Goal: Task Accomplishment & Management: Use online tool/utility

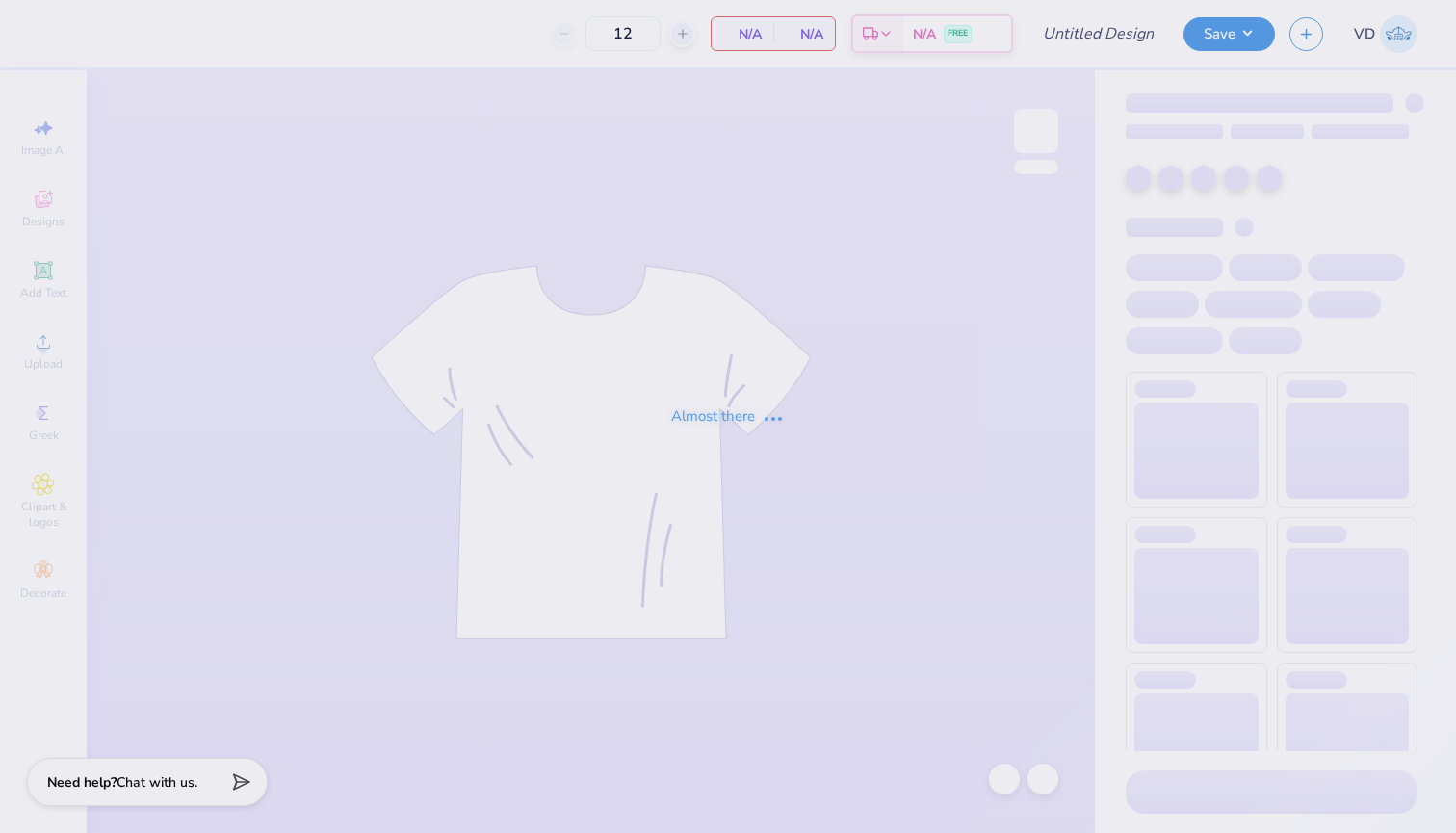
type input "Zeta PSI Football"
type input "10"
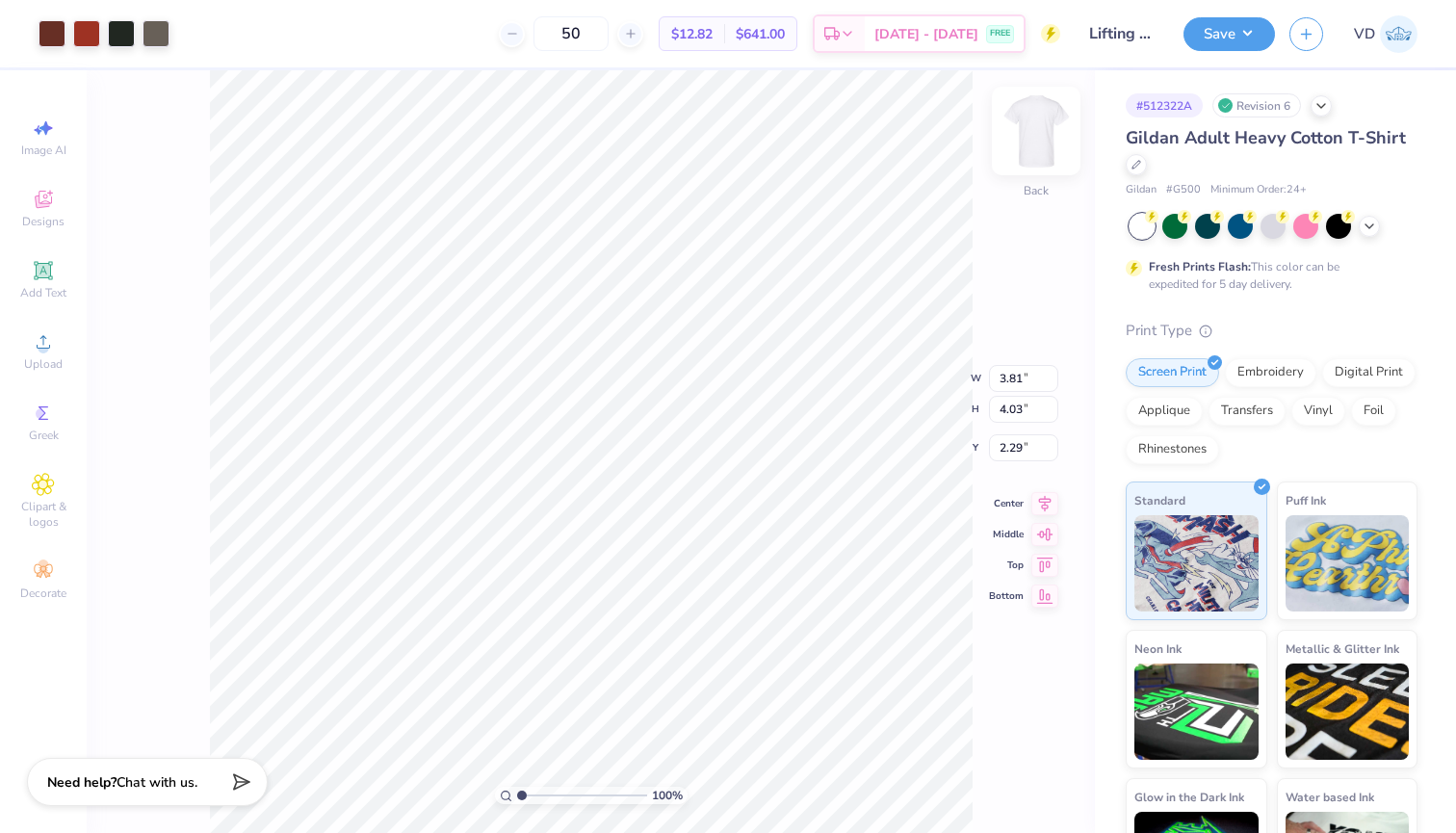
click at [1018, 134] on img at bounding box center [1035, 131] width 77 height 77
type input "3.00"
type input "7.12"
type input "7.54"
click at [608, 38] on input "50" at bounding box center [571, 33] width 75 height 35
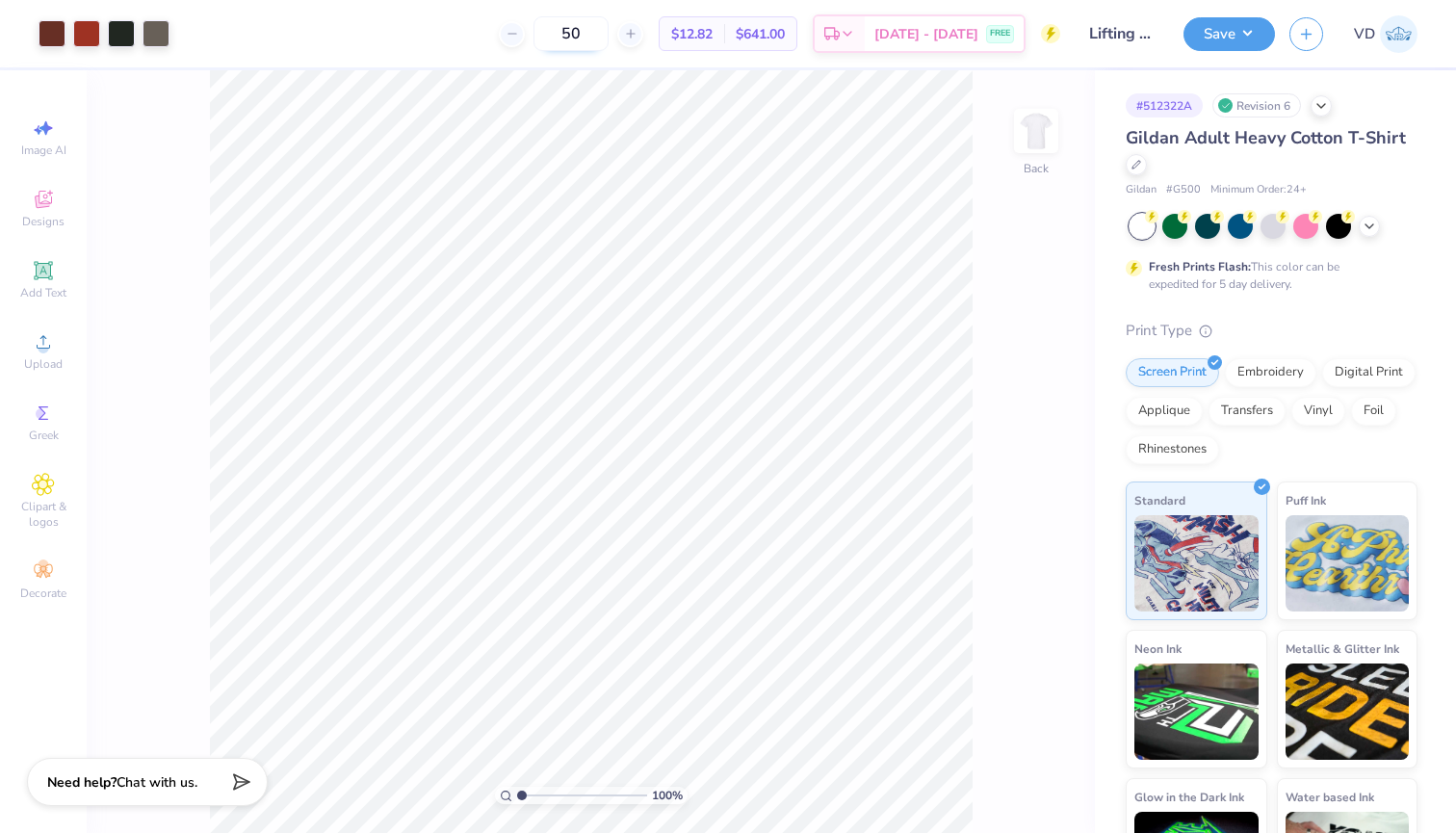
type input "5"
type input "30"
click at [989, 183] on div "100 % Back W 3.81 3.81 " H 4.03 4.03 " Y 2.29 2.29 " Center Middle Top Bottom" at bounding box center [591, 452] width 1008 height 763
click at [1042, 105] on div "100 % Back" at bounding box center [591, 452] width 1008 height 763
type input "3.37"
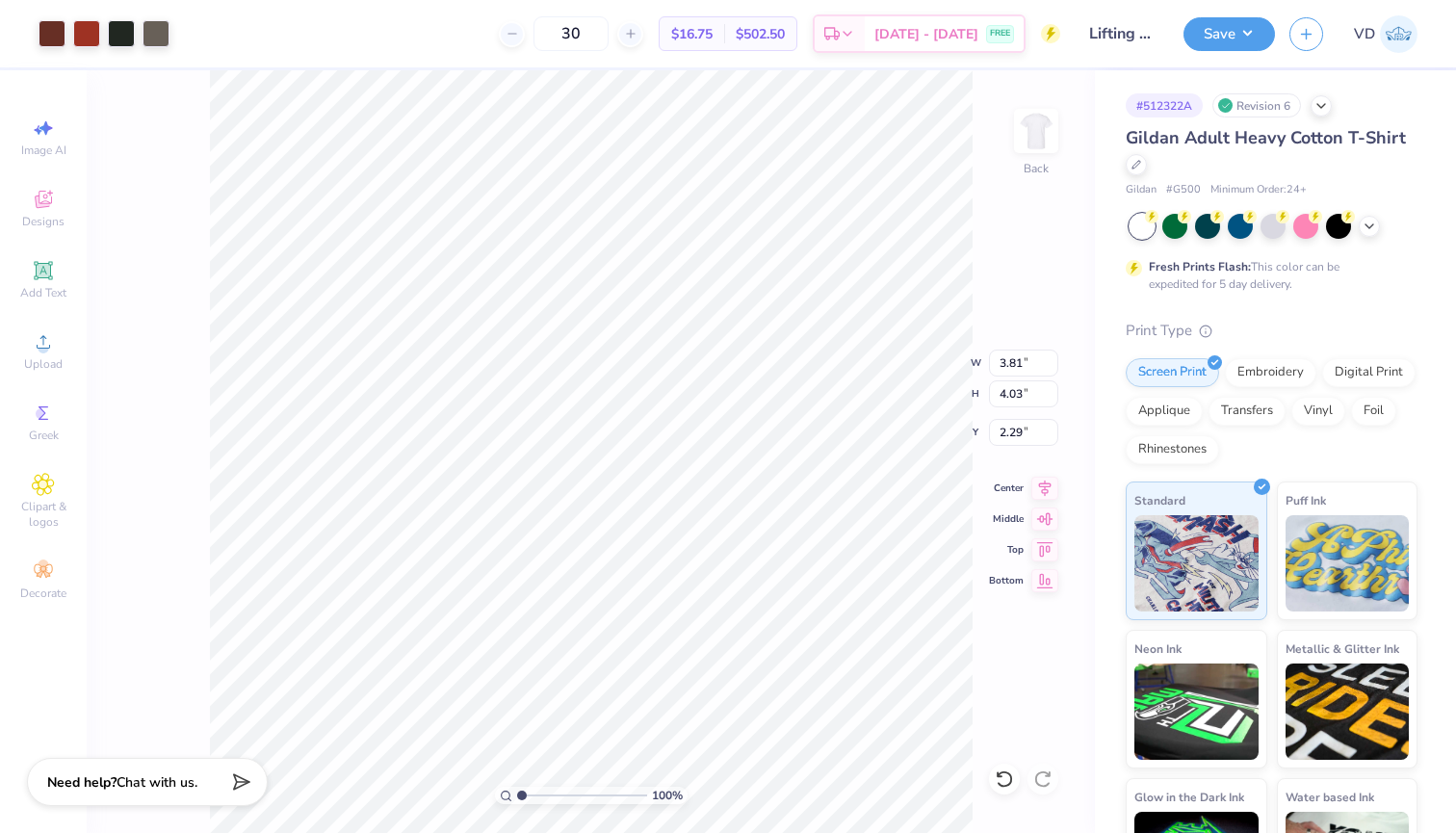
type input "3.57"
type input "2.41"
type input "3.63"
type input "3.84"
type input "2.42"
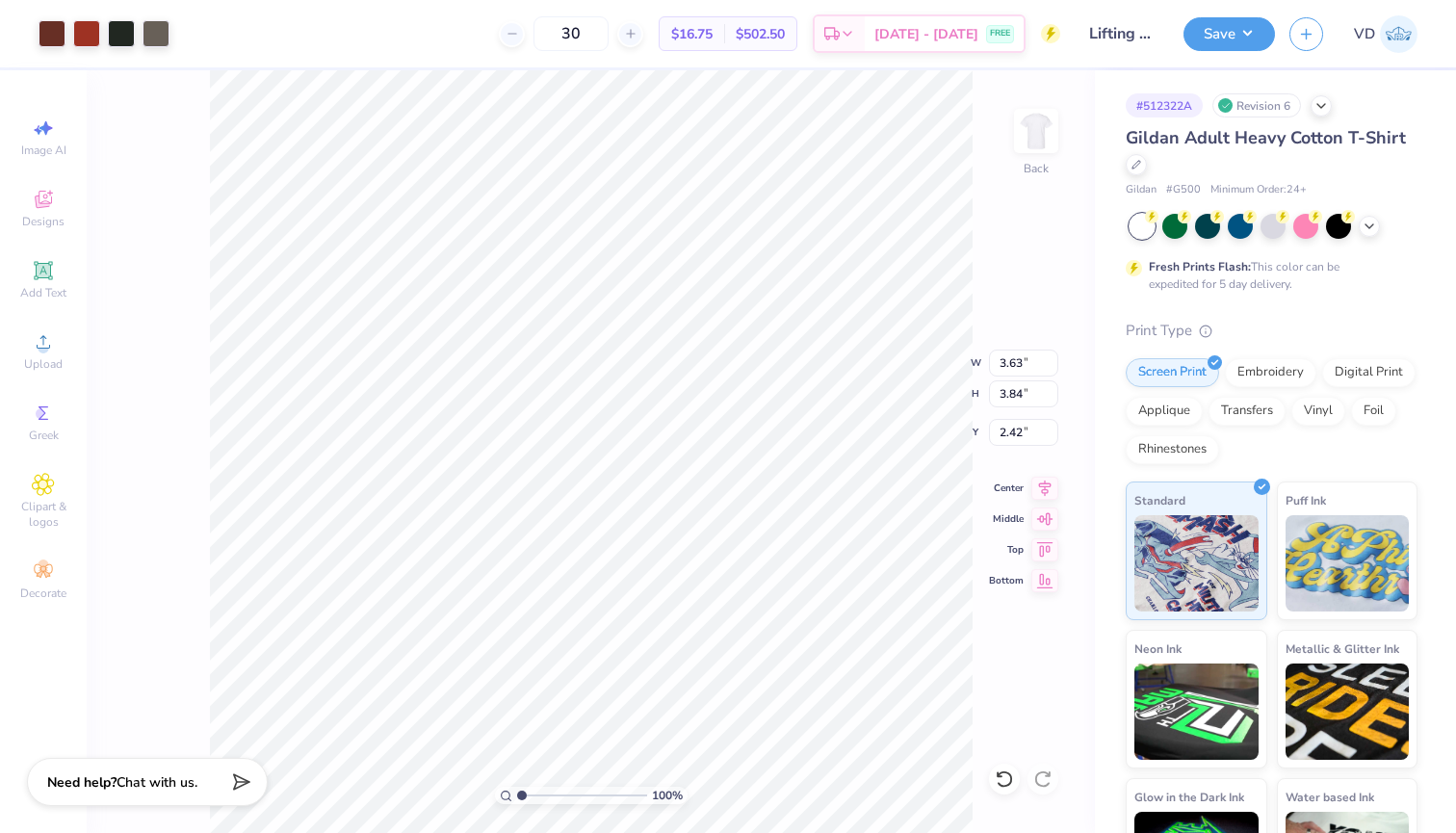
type input "2.46"
click at [1037, 115] on img at bounding box center [1035, 131] width 77 height 77
type input "3.00"
type input "7.26"
type input "7.68"
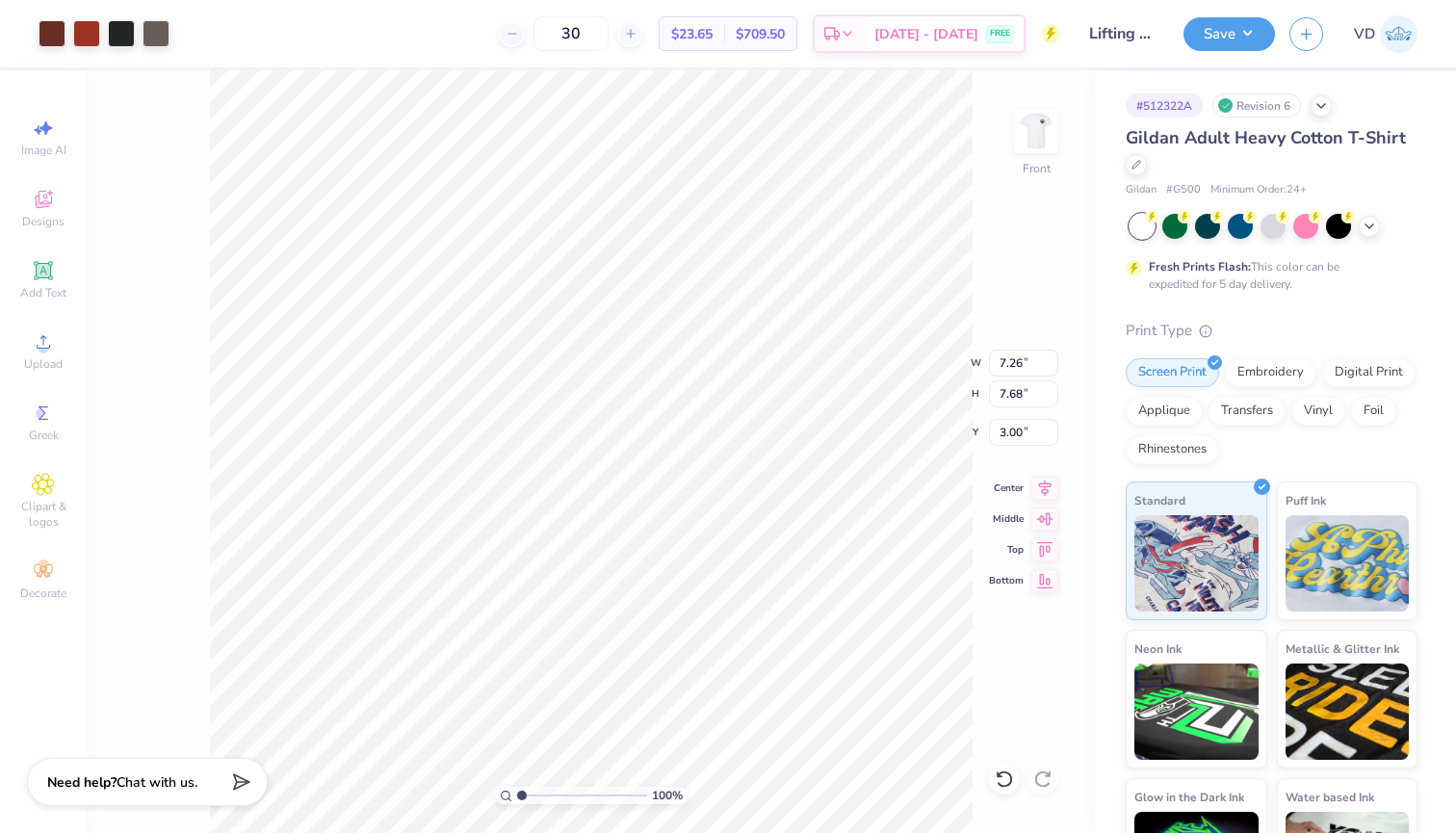
type input "6.02"
type input "6.37"
type input "4.95"
type input "5.24"
type input "5.70"
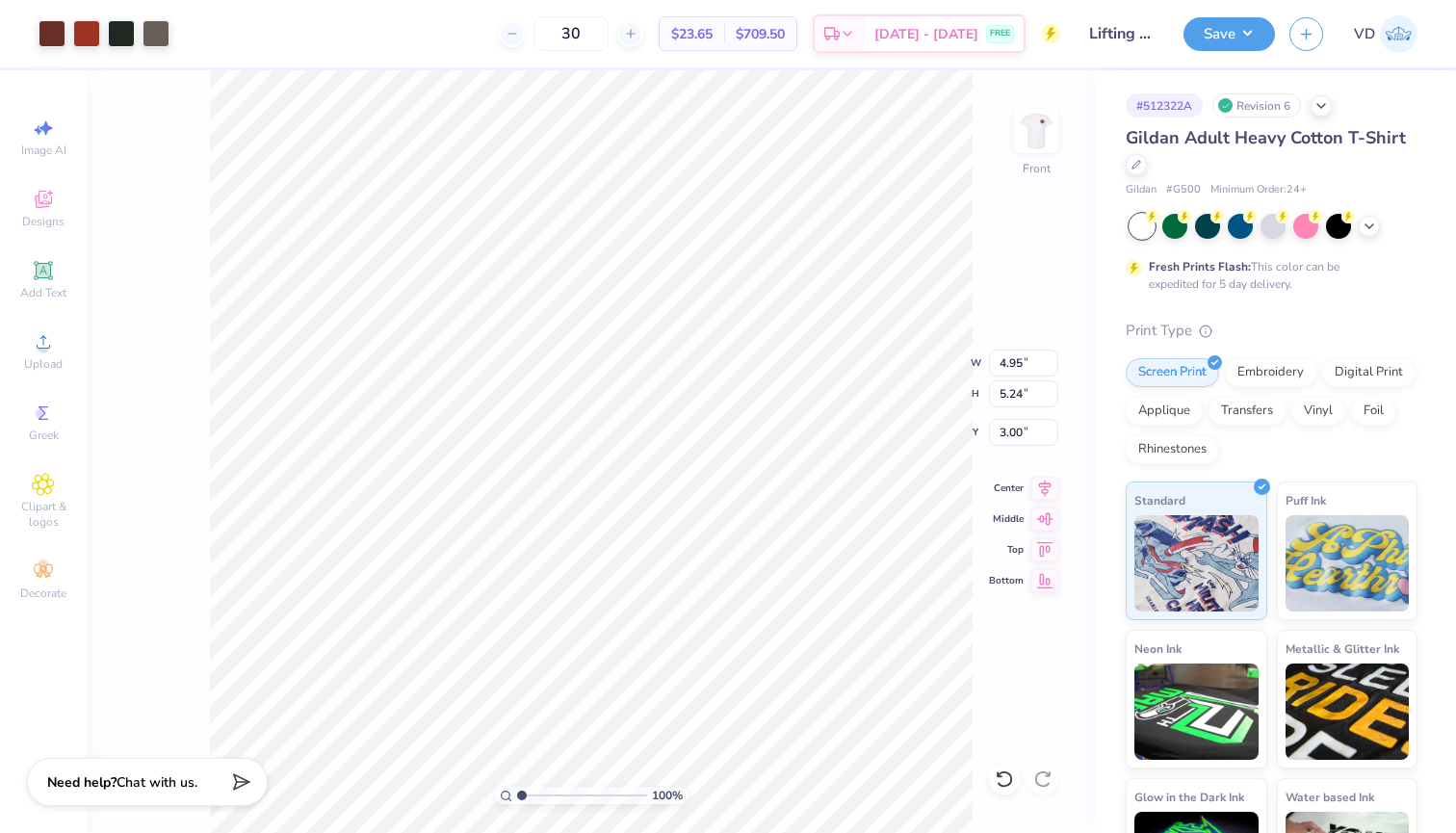
type input "6.03"
click at [1222, 21] on button "Save" at bounding box center [1229, 32] width 92 height 34
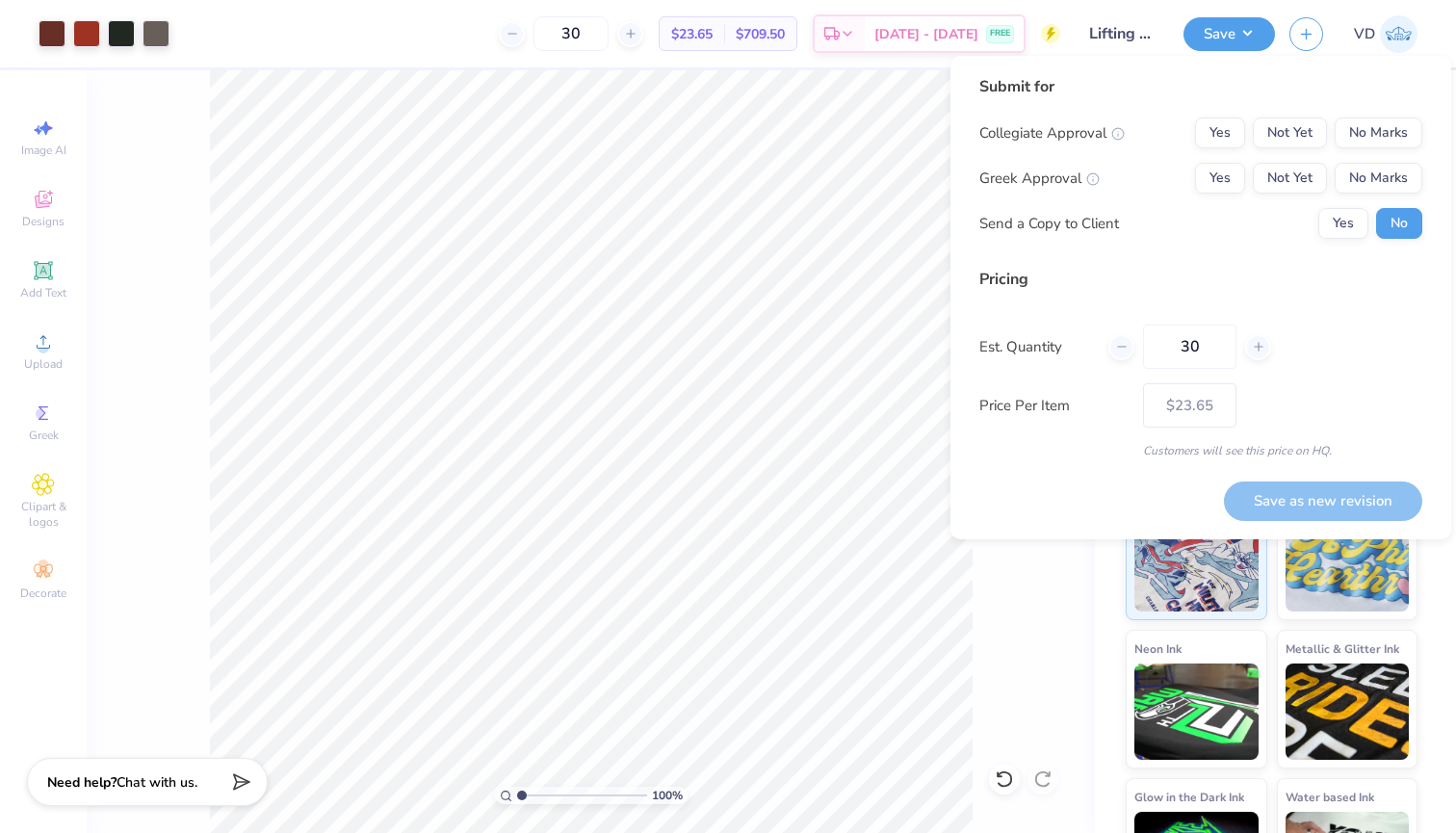
click at [1124, 31] on input "Lifting Club T-shirt" at bounding box center [1121, 34] width 95 height 39
